Goal: Task Accomplishment & Management: Use online tool/utility

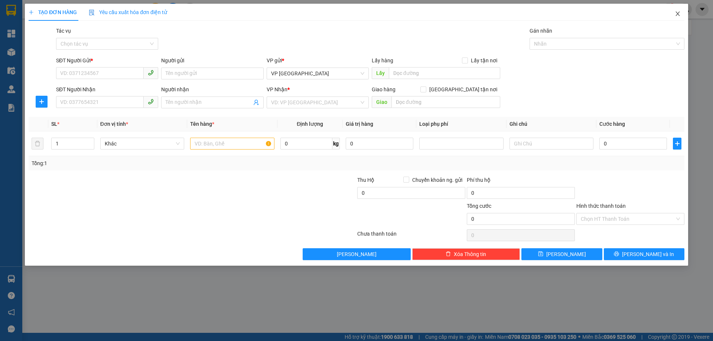
click at [678, 15] on icon "close" at bounding box center [678, 14] width 6 height 6
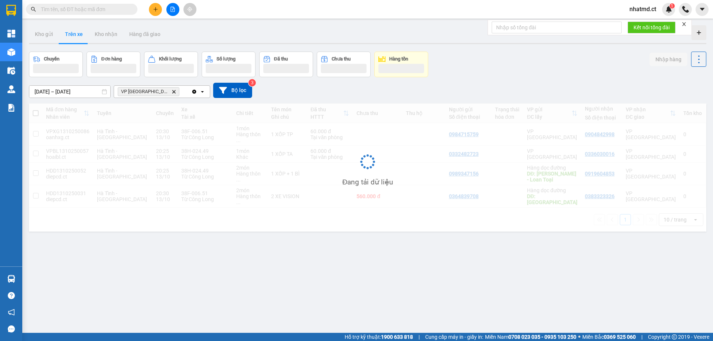
click at [104, 11] on input "text" at bounding box center [85, 9] width 88 height 8
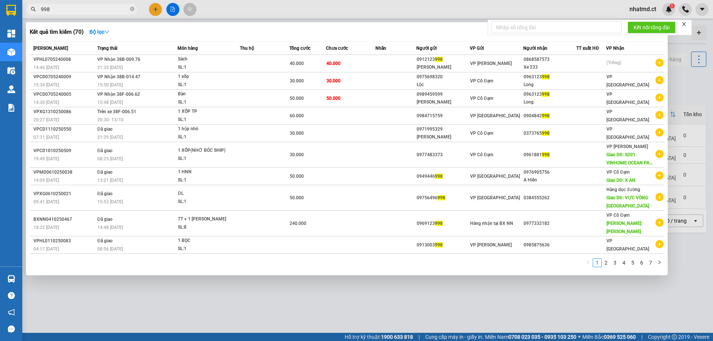
drag, startPoint x: 56, startPoint y: 11, endPoint x: 31, endPoint y: 11, distance: 24.5
click at [31, 11] on div "998" at bounding box center [72, 9] width 145 height 11
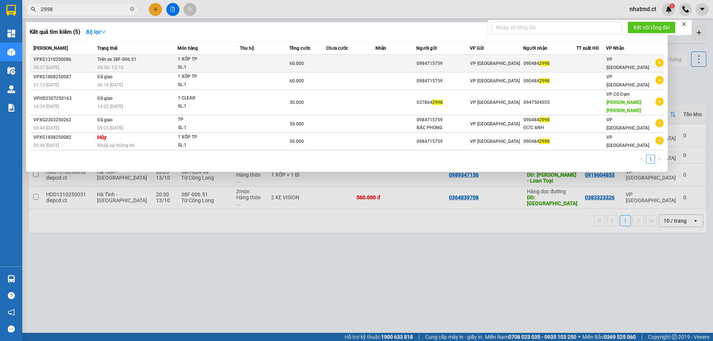
type input "2998"
click at [199, 69] on div "SL: 1" at bounding box center [206, 68] width 56 height 8
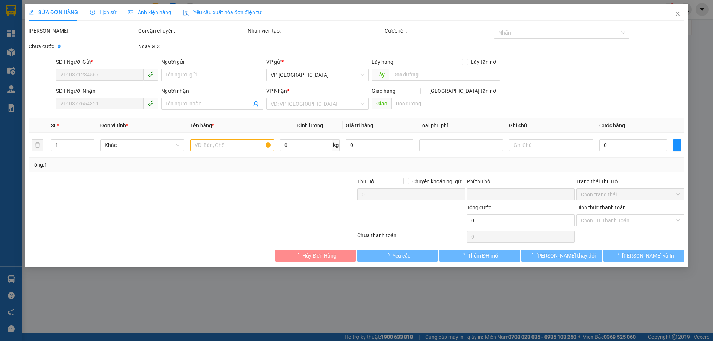
type input "0984715759"
type input "0904842998"
type input "0"
type input "60.000"
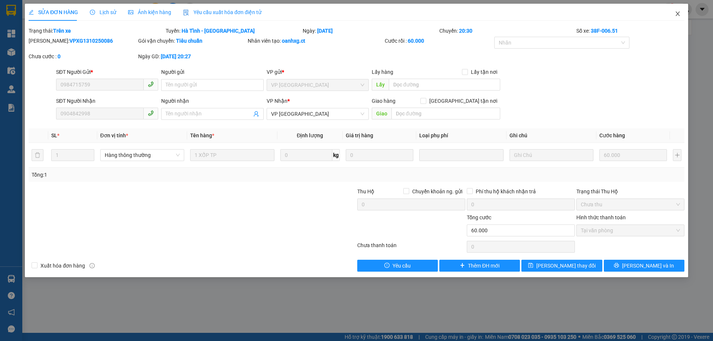
click at [676, 16] on icon "close" at bounding box center [678, 14] width 6 height 6
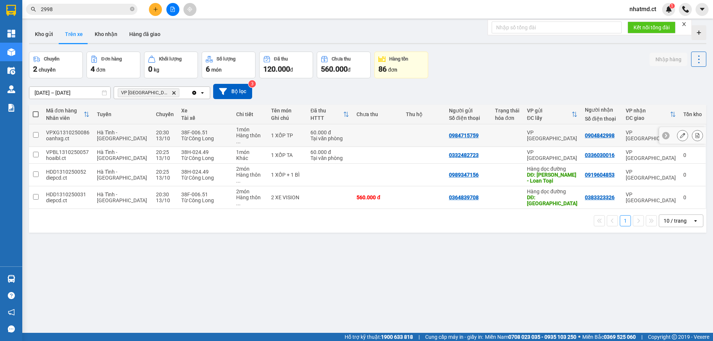
click at [394, 133] on td at bounding box center [377, 135] width 49 height 23
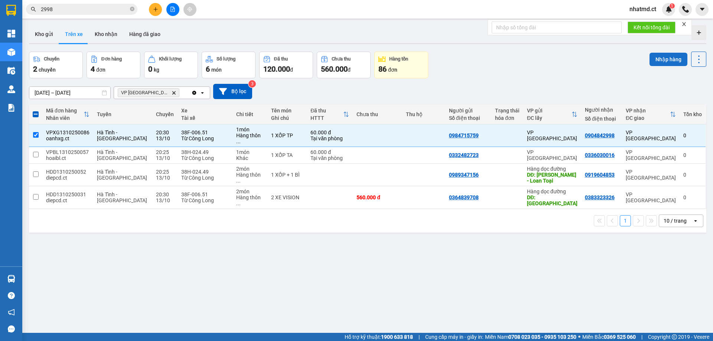
click at [668, 54] on button "Nhập hàng" at bounding box center [669, 59] width 38 height 13
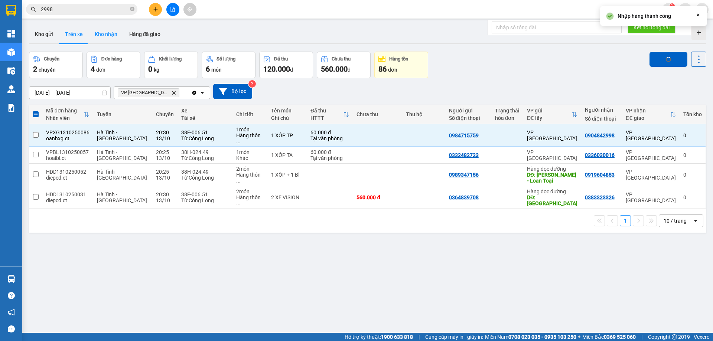
checkbox input "false"
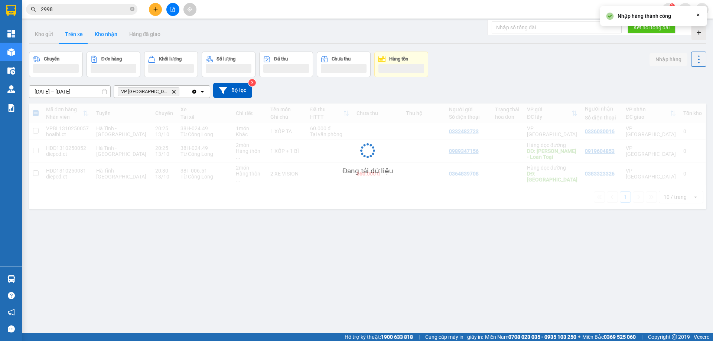
click at [103, 38] on button "Kho nhận" at bounding box center [106, 34] width 35 height 18
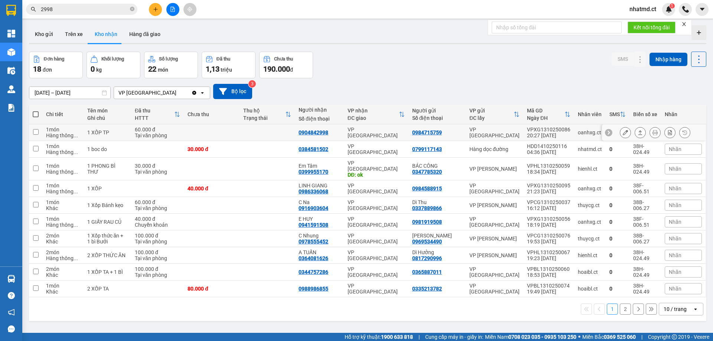
click at [238, 134] on td at bounding box center [211, 132] width 55 height 17
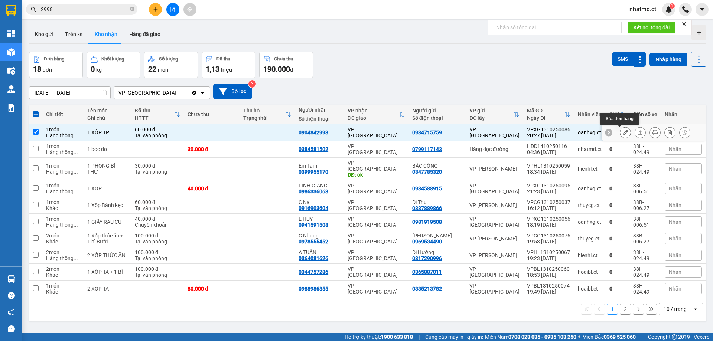
click at [638, 132] on icon at bounding box center [640, 132] width 5 height 5
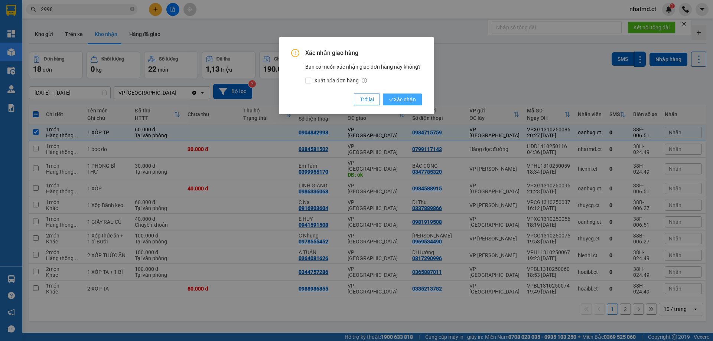
click at [394, 97] on span "Xác nhận" at bounding box center [402, 99] width 27 height 8
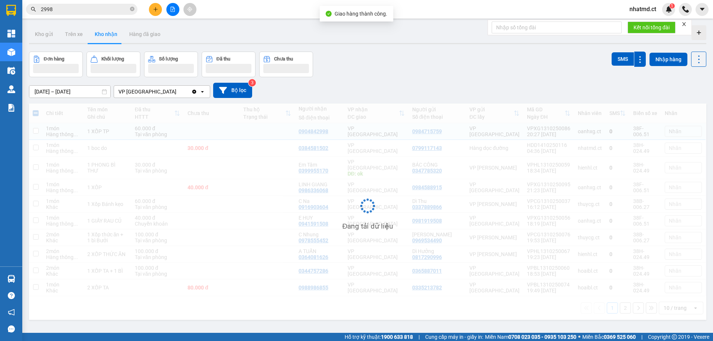
checkbox input "false"
